Goal: Find specific page/section: Find specific page/section

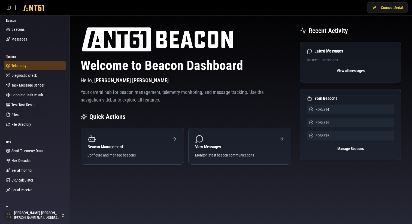
click at [15, 67] on span "Telemetry" at bounding box center [18, 65] width 15 height 5
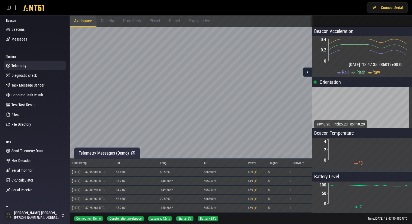
click at [108, 22] on span "Capella" at bounding box center [107, 20] width 13 height 5
click at [8, 7] on button at bounding box center [8, 7] width 9 height 9
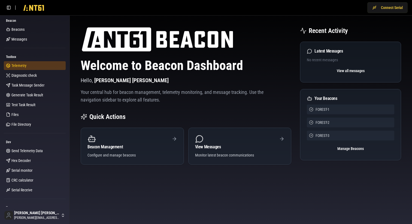
click at [31, 65] on link "Telemetry" at bounding box center [35, 65] width 62 height 9
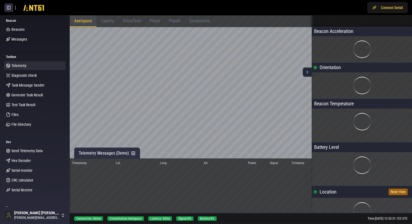
click at [9, 8] on button at bounding box center [8, 7] width 9 height 9
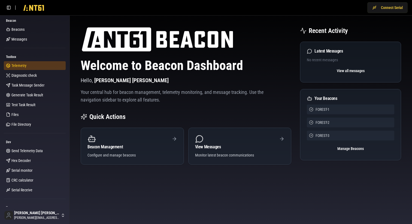
click at [19, 68] on span "Telemetry" at bounding box center [18, 65] width 15 height 5
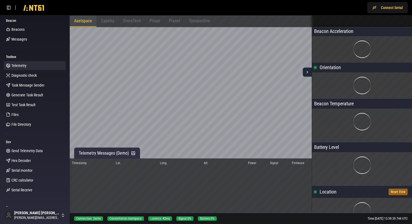
click at [105, 22] on span "Capella" at bounding box center [107, 20] width 13 height 5
